Goal: Task Accomplishment & Management: Use online tool/utility

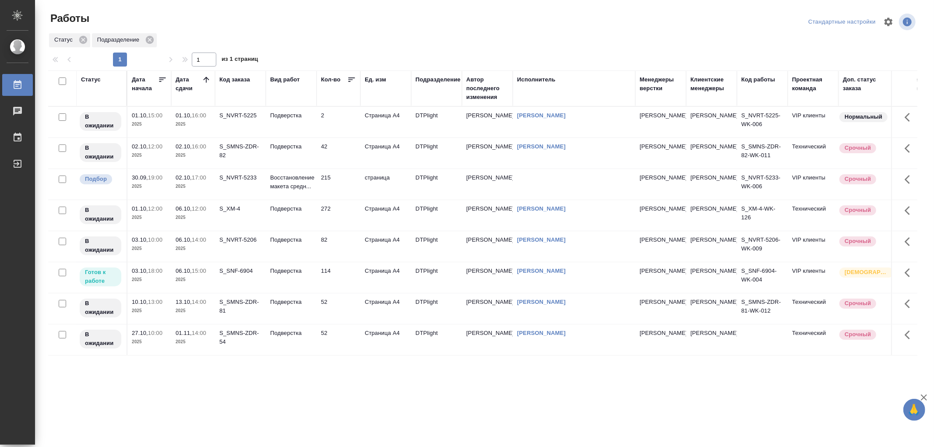
click at [299, 281] on td "Подверстка" at bounding box center [291, 277] width 51 height 31
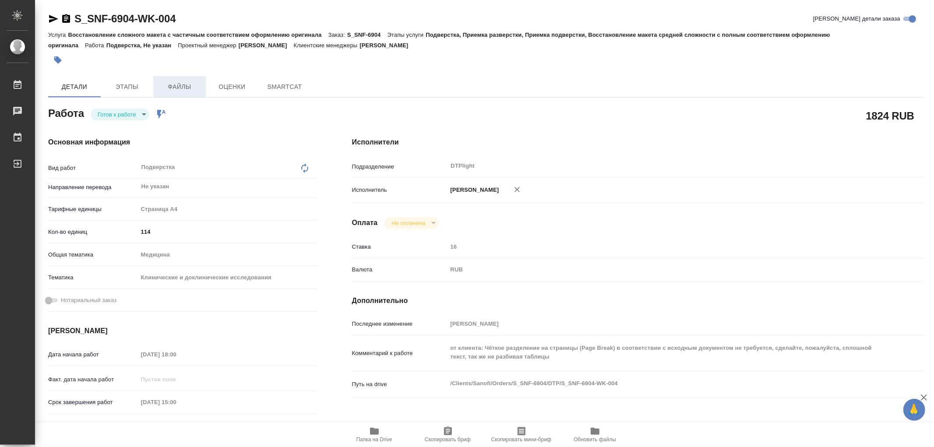
type textarea "x"
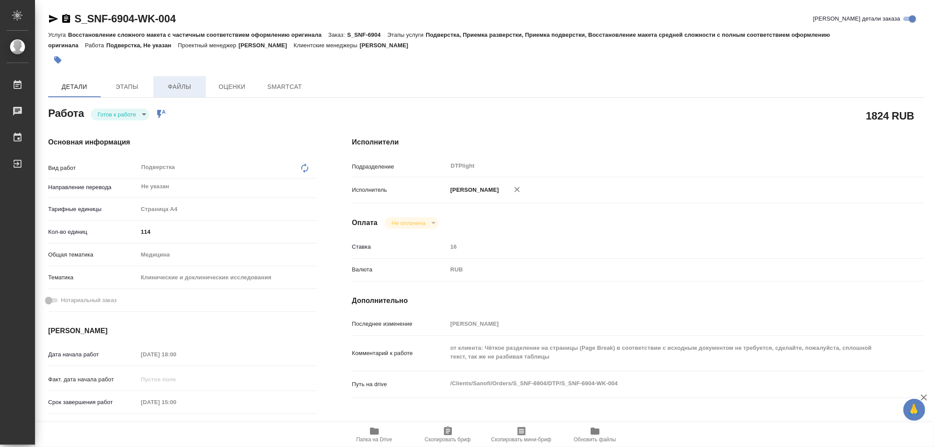
type textarea "x"
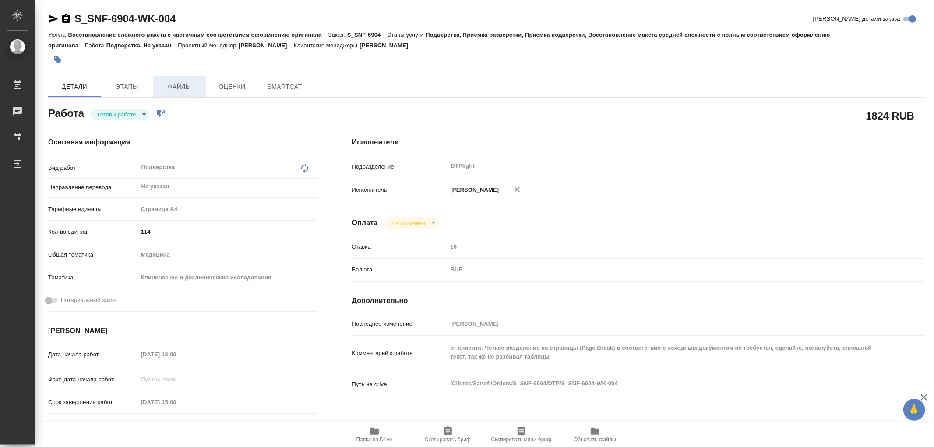
type textarea "x"
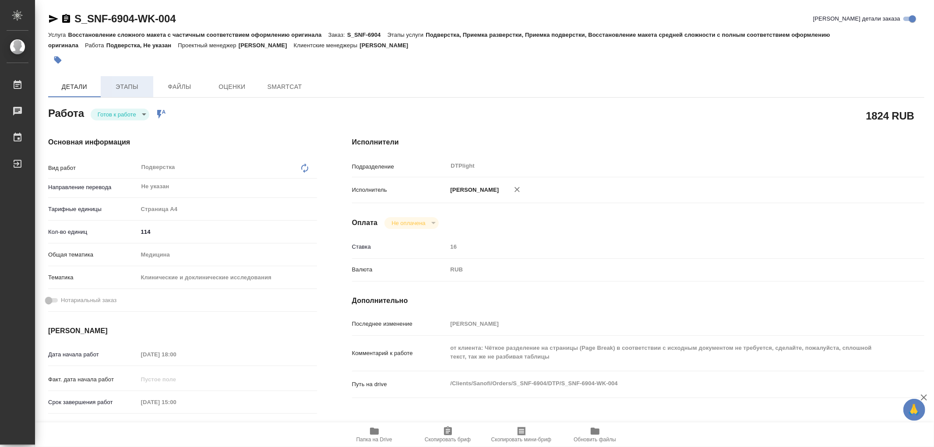
type textarea "x"
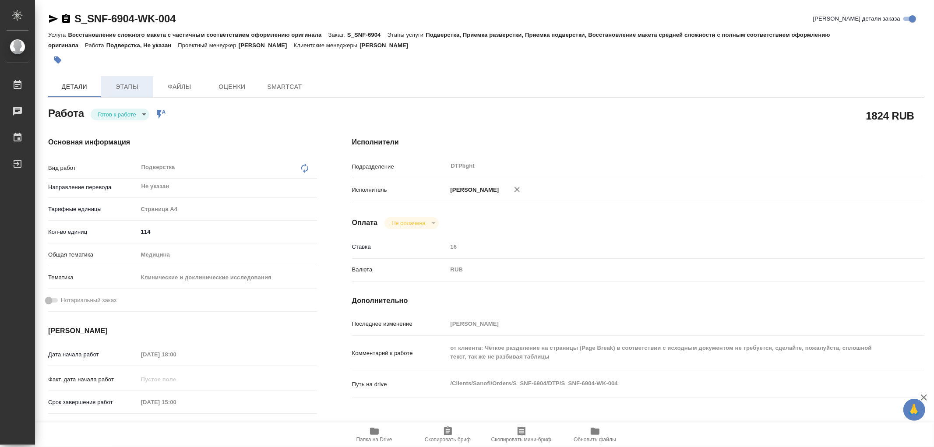
type textarea "x"
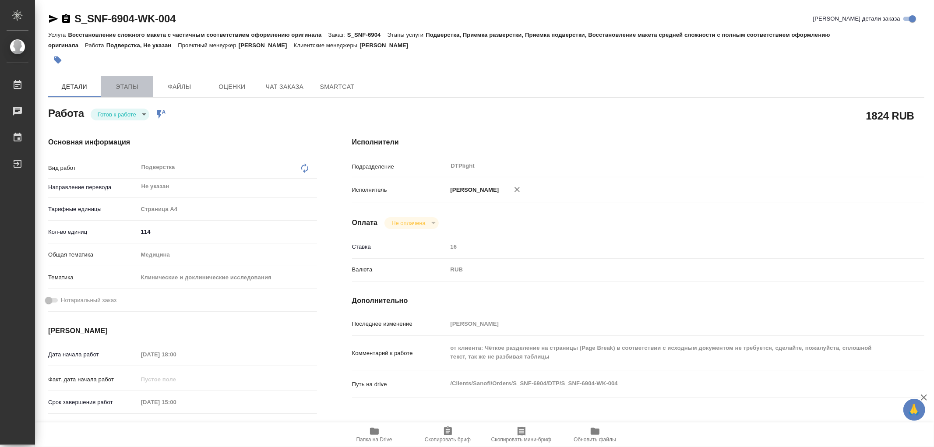
click at [134, 88] on span "Этапы" at bounding box center [127, 86] width 42 height 11
type textarea "x"
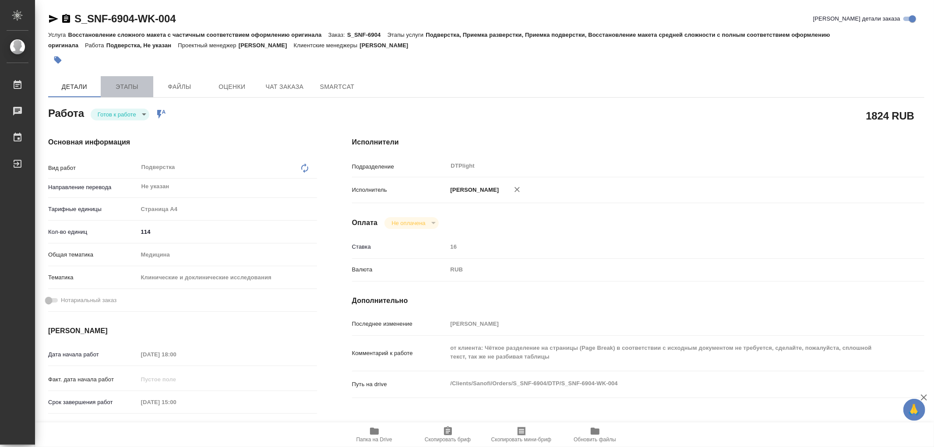
type textarea "x"
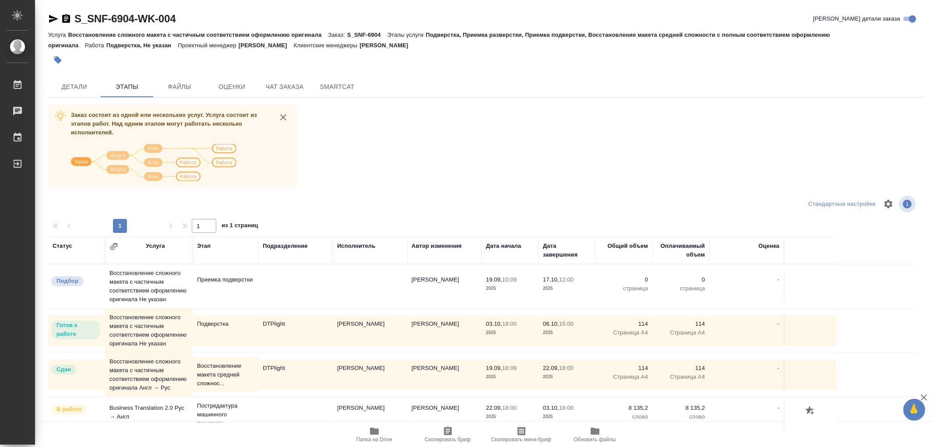
scroll to position [9, 0]
